Goal: Task Accomplishment & Management: Complete application form

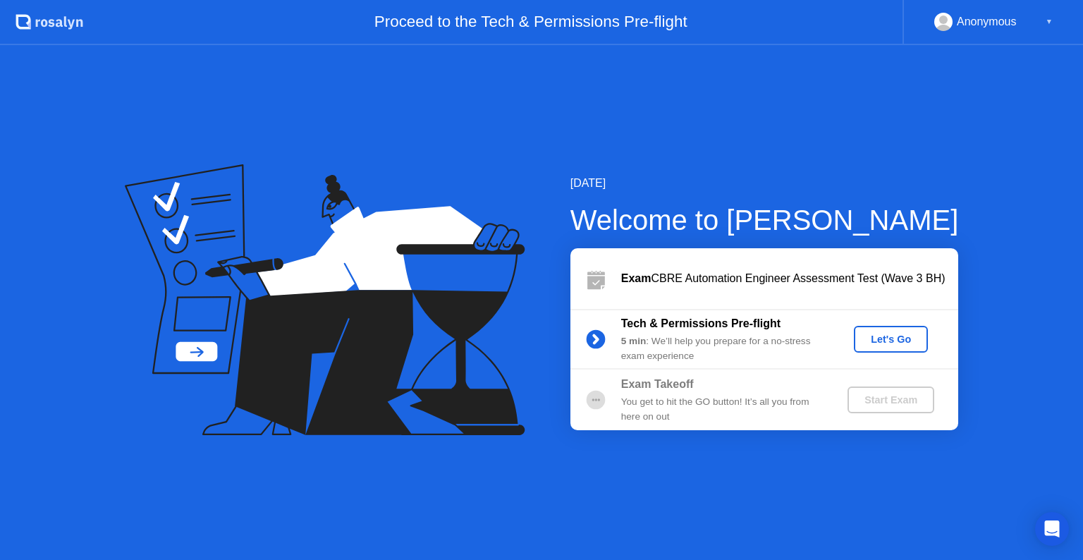
click at [885, 336] on div "Let's Go" at bounding box center [891, 339] width 63 height 11
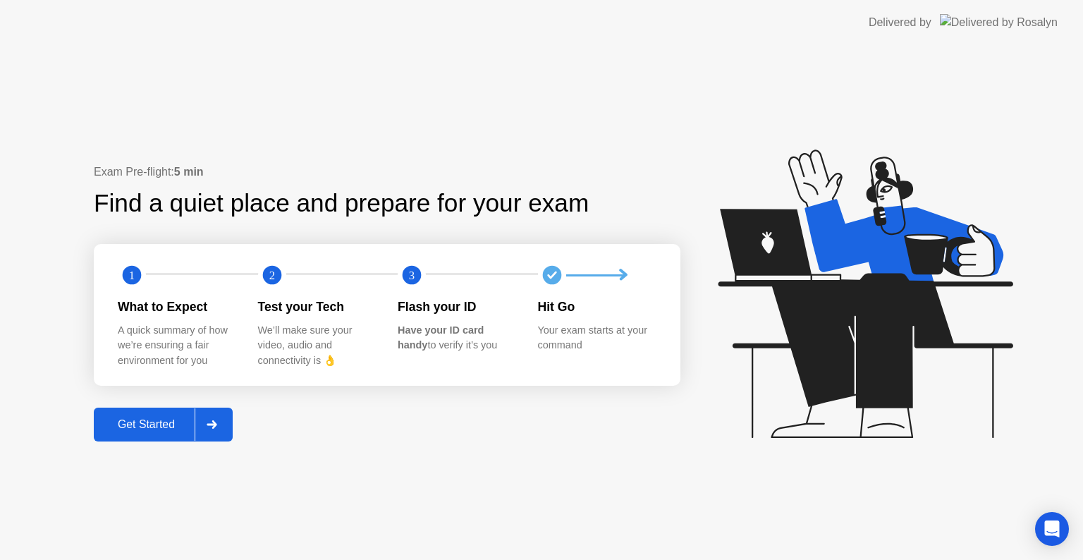
click at [145, 424] on div "Get Started" at bounding box center [146, 424] width 97 height 13
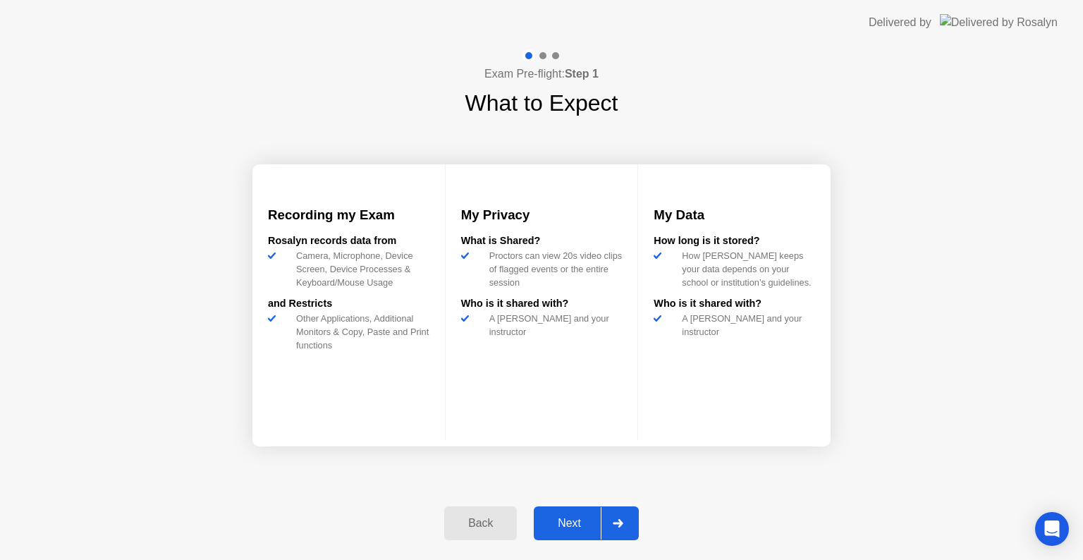
click at [581, 521] on div "Next" at bounding box center [569, 523] width 63 height 13
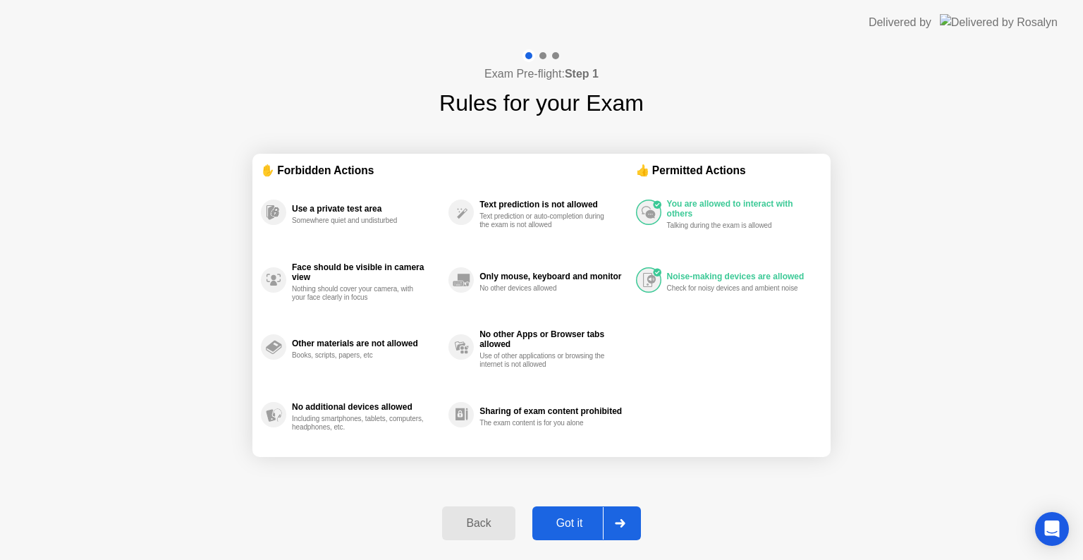
click at [581, 532] on button "Got it" at bounding box center [587, 523] width 109 height 34
select select "**********"
select select "*******"
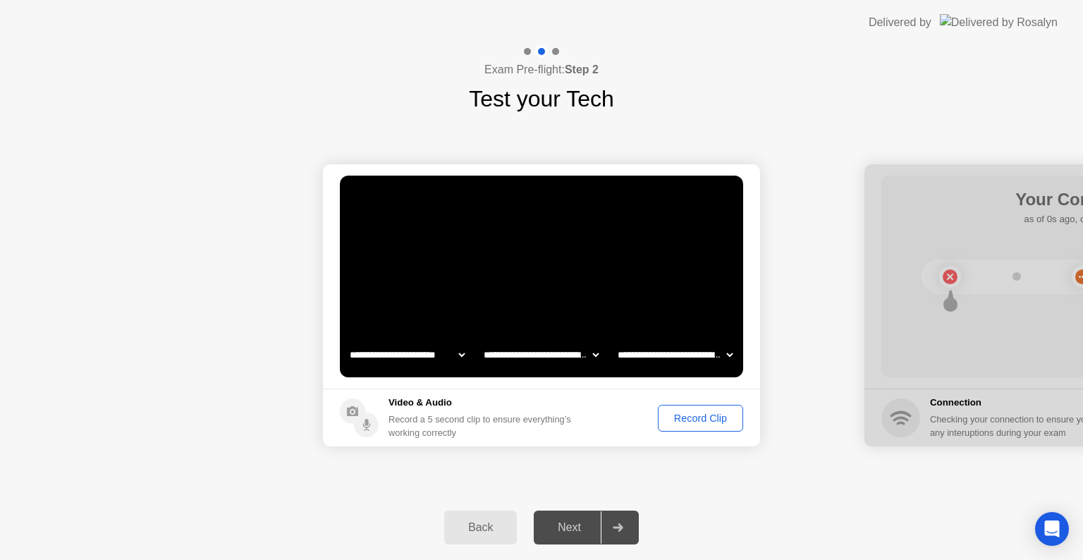
click at [676, 418] on div "Record Clip" at bounding box center [700, 418] width 75 height 11
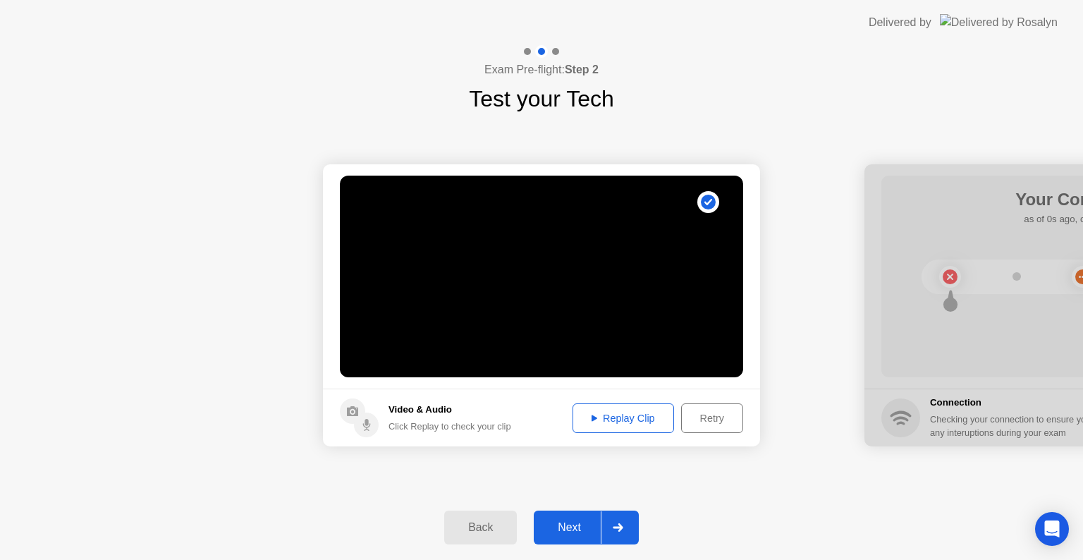
click at [587, 418] on div "Replay Clip" at bounding box center [624, 418] width 92 height 11
click at [569, 528] on div "Next" at bounding box center [569, 527] width 63 height 13
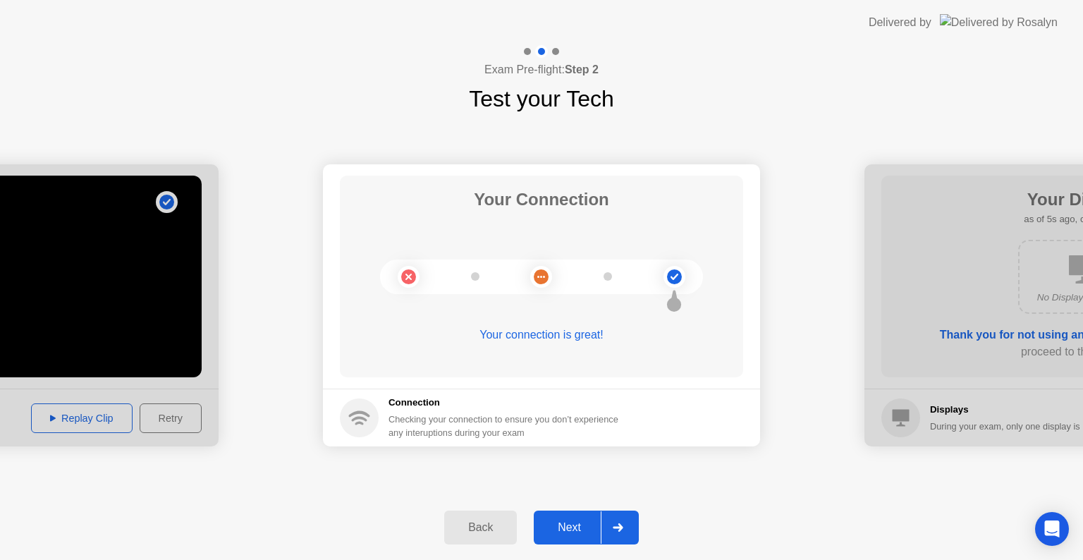
click at [577, 518] on button "Next" at bounding box center [586, 528] width 105 height 34
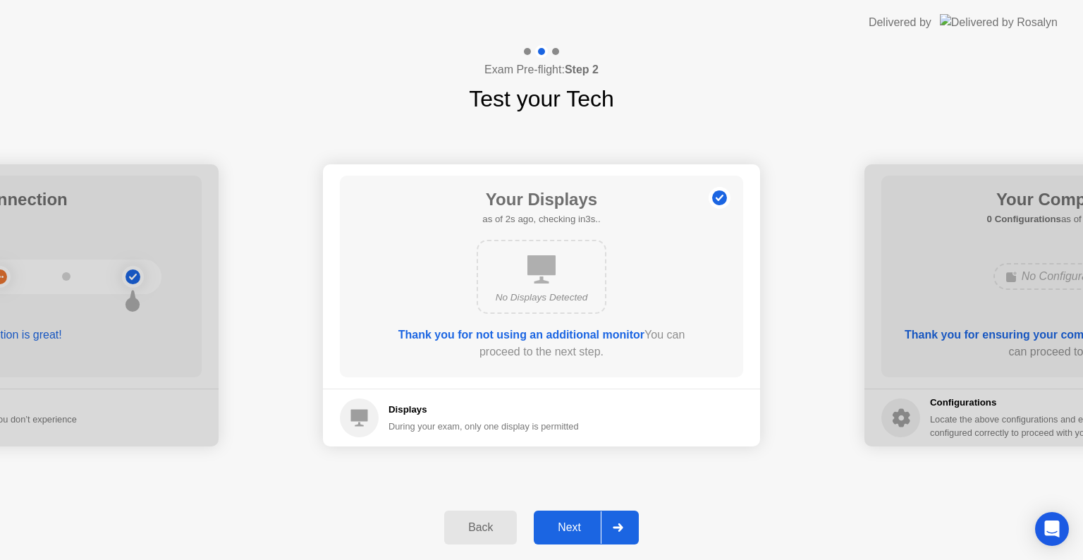
click at [577, 518] on button "Next" at bounding box center [586, 528] width 105 height 34
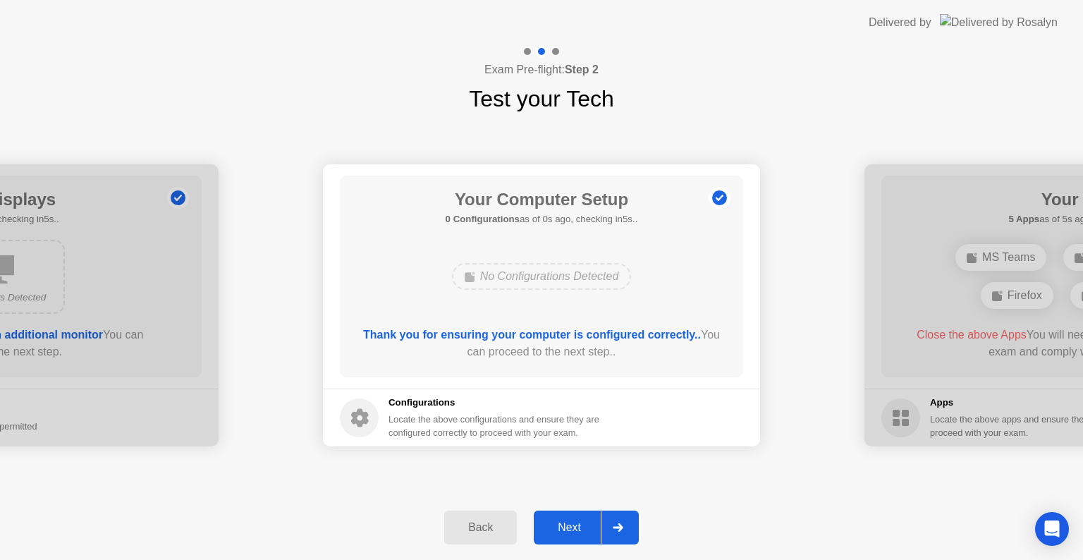
click at [563, 527] on div "Next" at bounding box center [569, 527] width 63 height 13
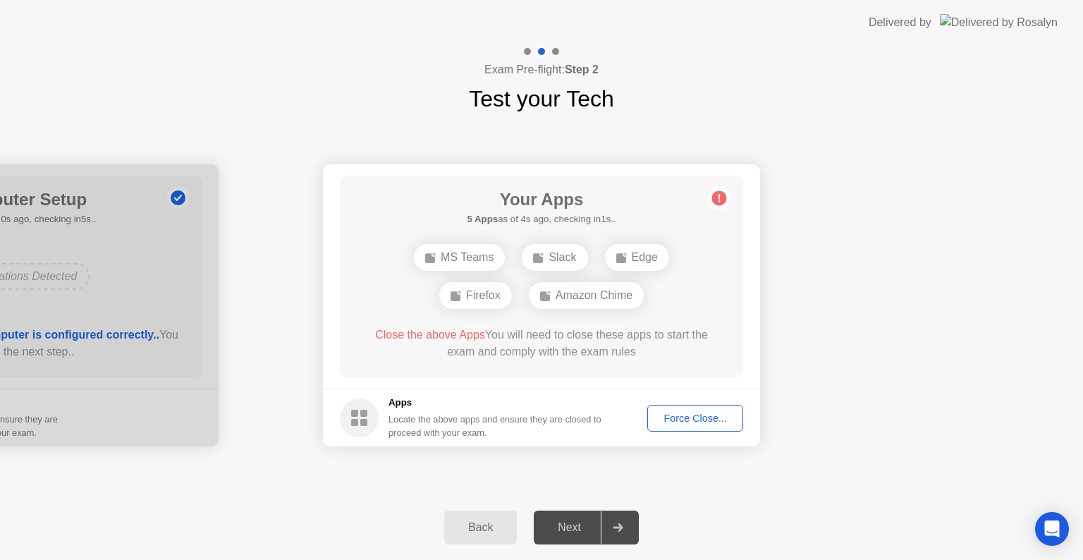
click at [684, 425] on button "Force Close..." at bounding box center [696, 418] width 96 height 27
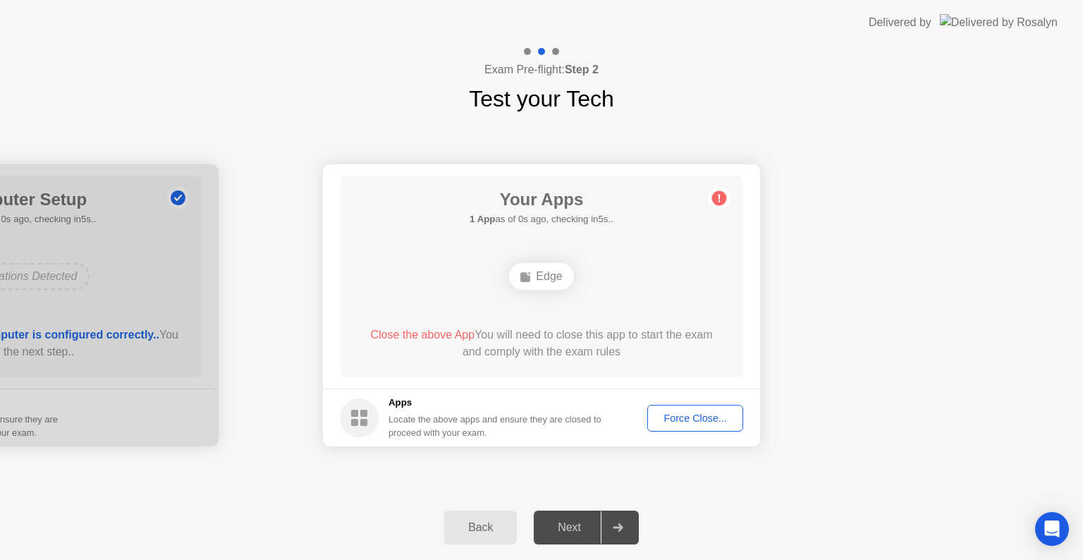
click at [686, 414] on div "Force Close..." at bounding box center [695, 418] width 86 height 11
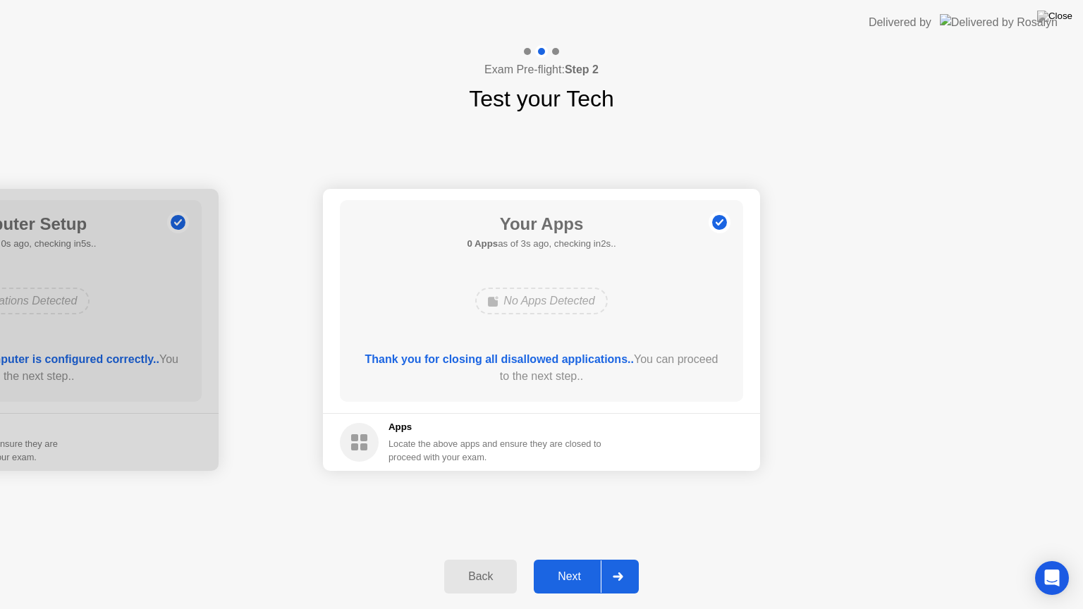
click at [564, 559] on div "Next" at bounding box center [569, 577] width 63 height 13
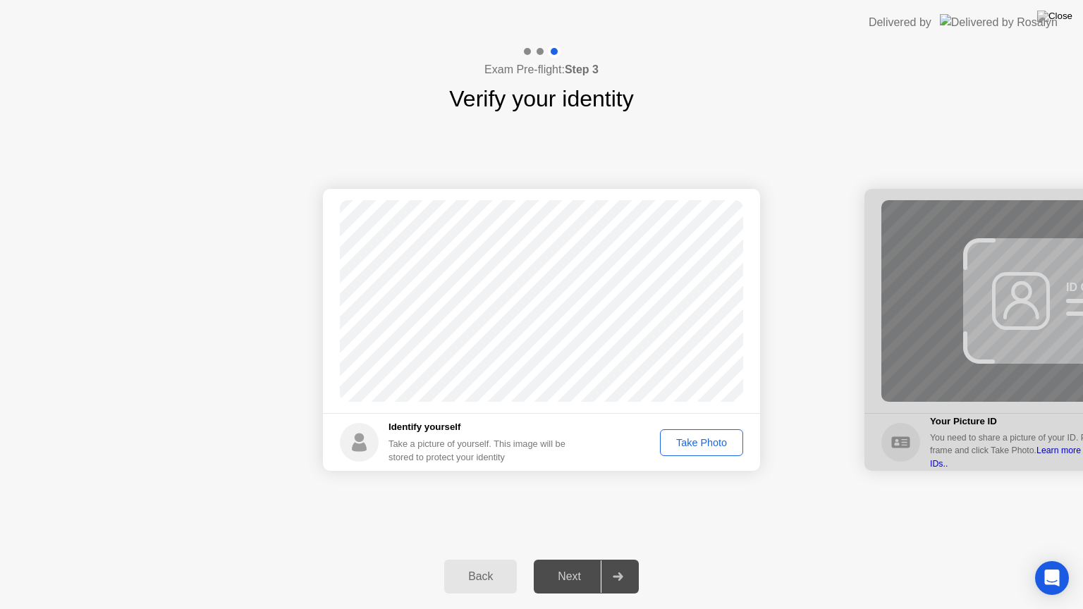
click at [691, 437] on div "Take Photo" at bounding box center [701, 442] width 73 height 11
click at [570, 559] on div "Next" at bounding box center [569, 577] width 63 height 13
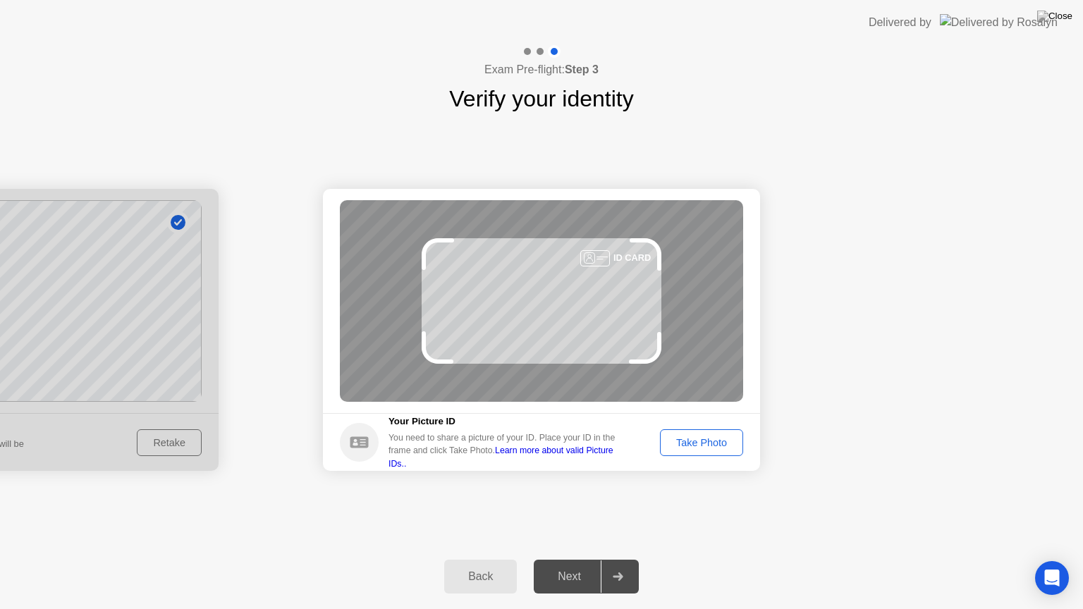
click at [730, 444] on div "Take Photo" at bounding box center [701, 442] width 73 height 11
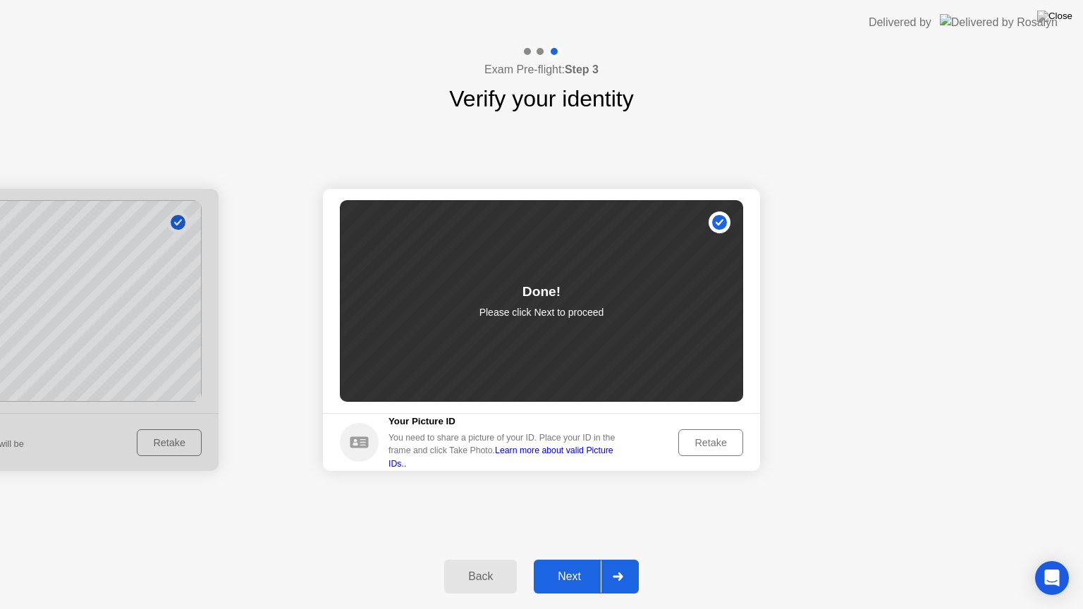
click at [561, 559] on div "Next" at bounding box center [569, 577] width 63 height 13
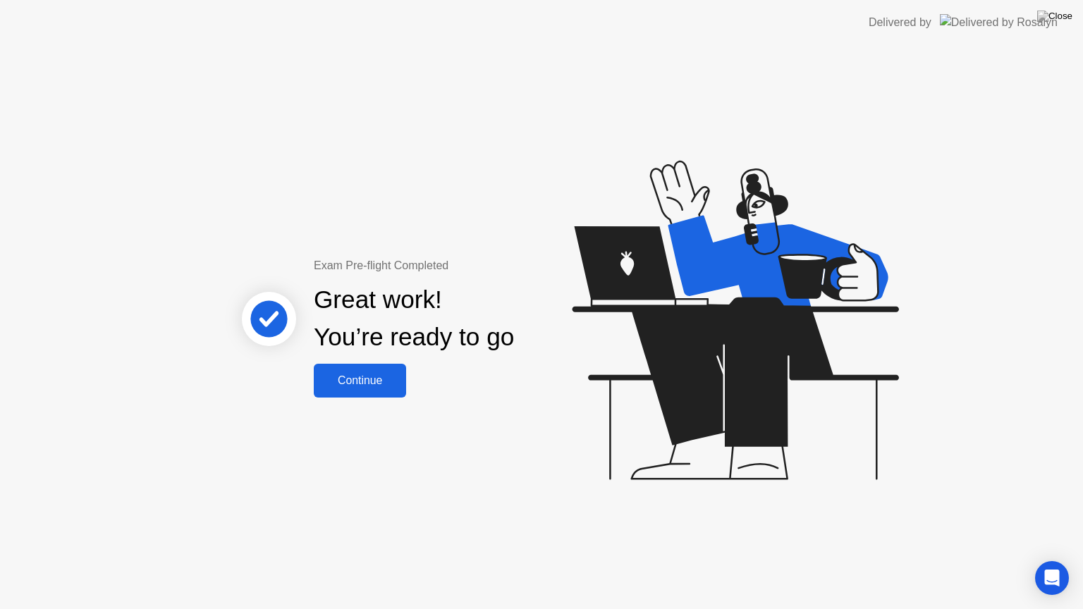
click at [557, 365] on div "Exam Pre-flight Completed Great work! You’re ready to go Continue" at bounding box center [414, 327] width 381 height 140
click at [364, 375] on div "Continue" at bounding box center [360, 381] width 84 height 13
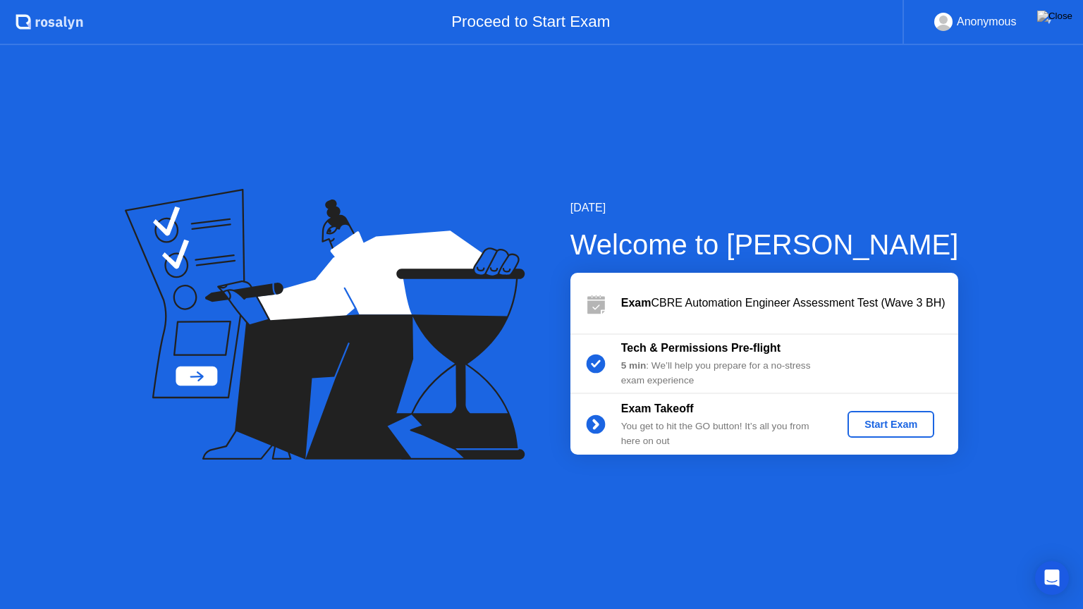
click at [876, 423] on div "Start Exam" at bounding box center [891, 424] width 75 height 11
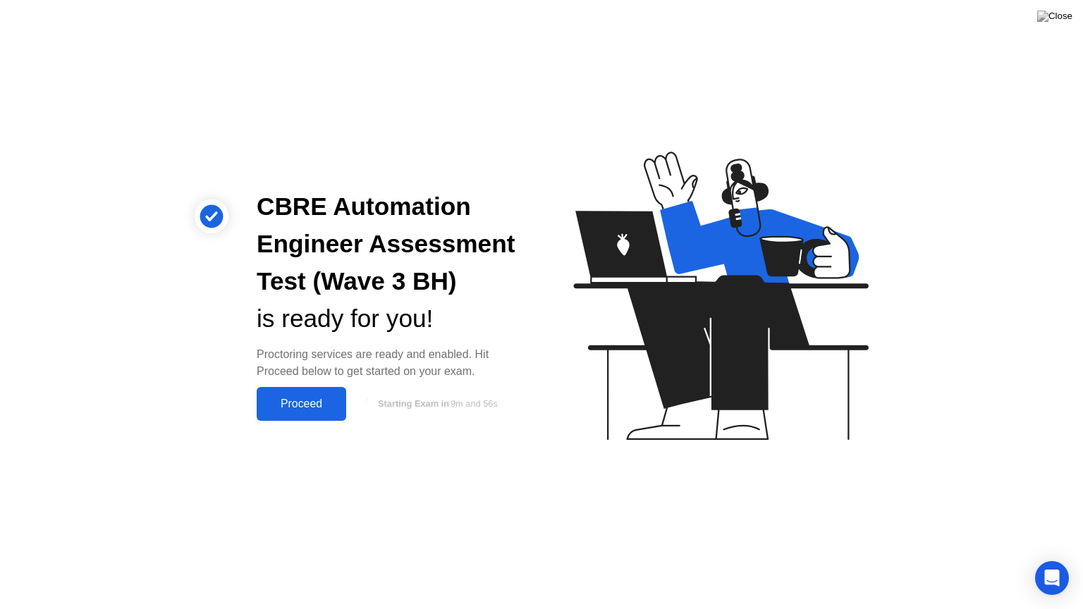
click at [318, 398] on div "Proceed" at bounding box center [301, 404] width 81 height 13
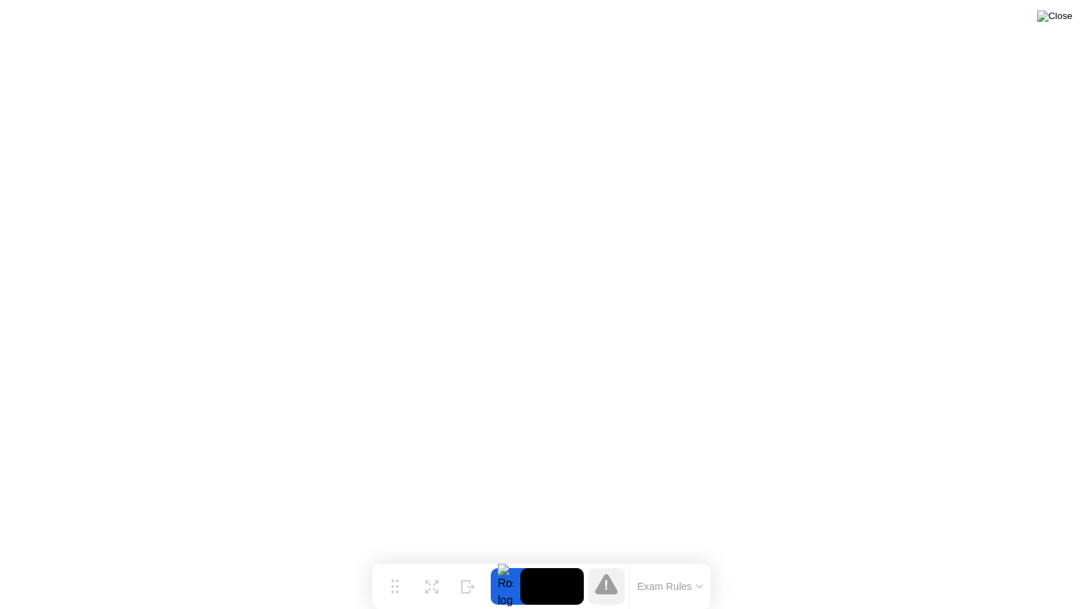
click at [1068, 15] on img at bounding box center [1055, 16] width 35 height 11
click at [694, 559] on button "Exam Rules" at bounding box center [670, 587] width 75 height 13
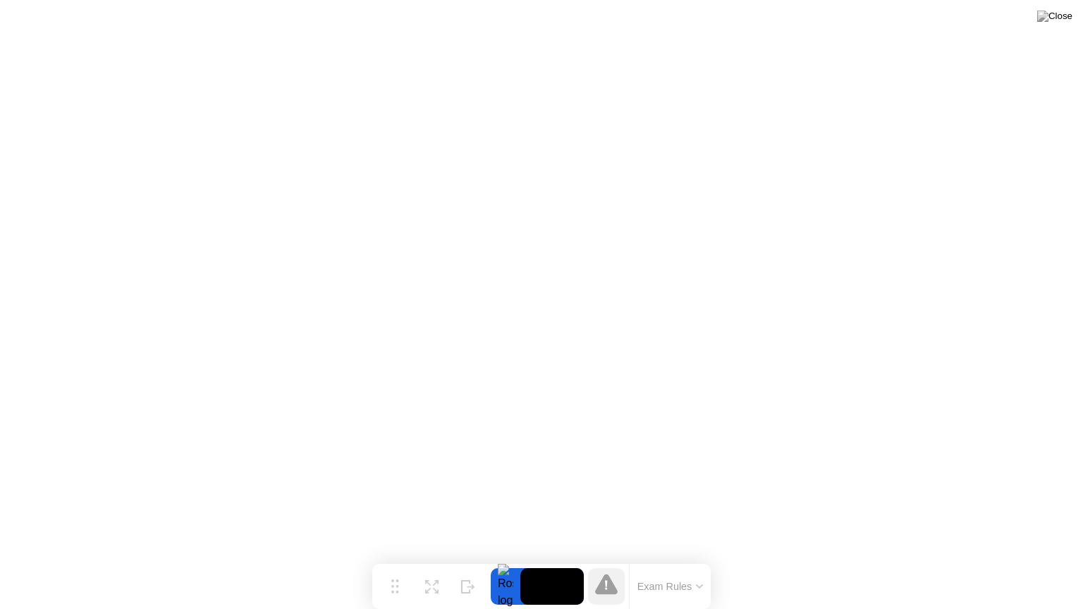
click at [604, 559] on icon at bounding box center [606, 584] width 23 height 20
click at [694, 559] on div "Exam Rules" at bounding box center [670, 586] width 82 height 45
click at [390, 559] on button "Move" at bounding box center [395, 587] width 37 height 37
click at [1065, 20] on img at bounding box center [1055, 16] width 35 height 11
